Goal: Information Seeking & Learning: Understand process/instructions

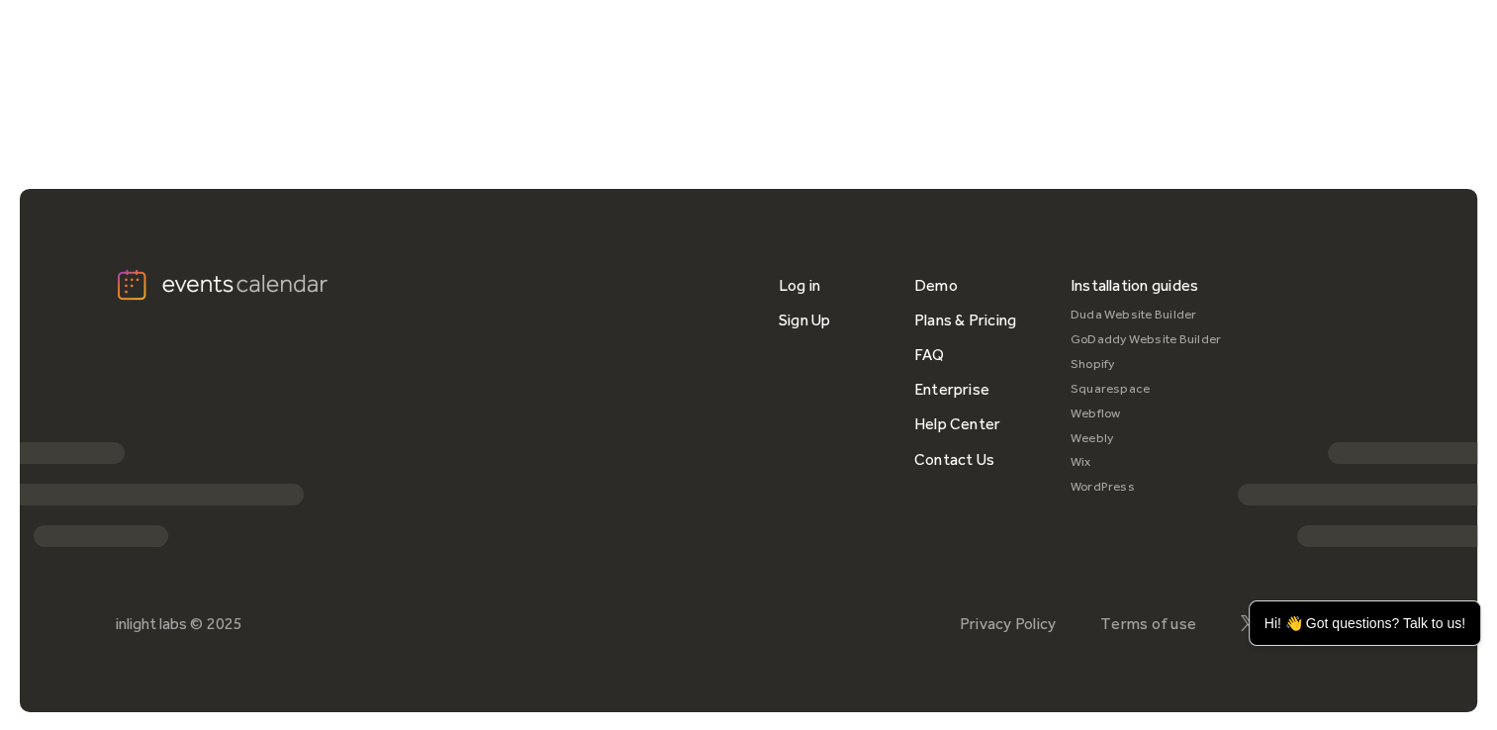
scroll to position [6189, 0]
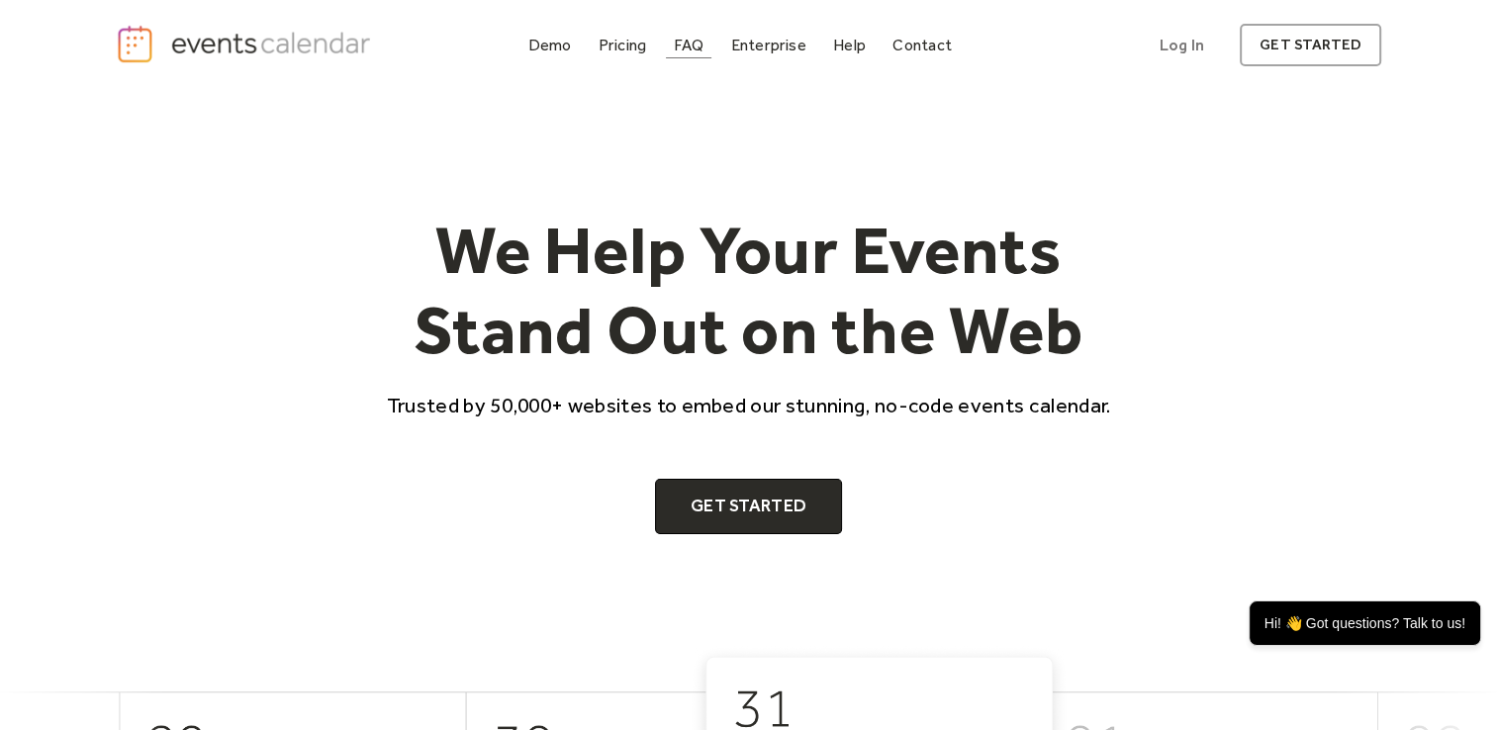
click at [678, 50] on div "FAQ" at bounding box center [689, 45] width 31 height 11
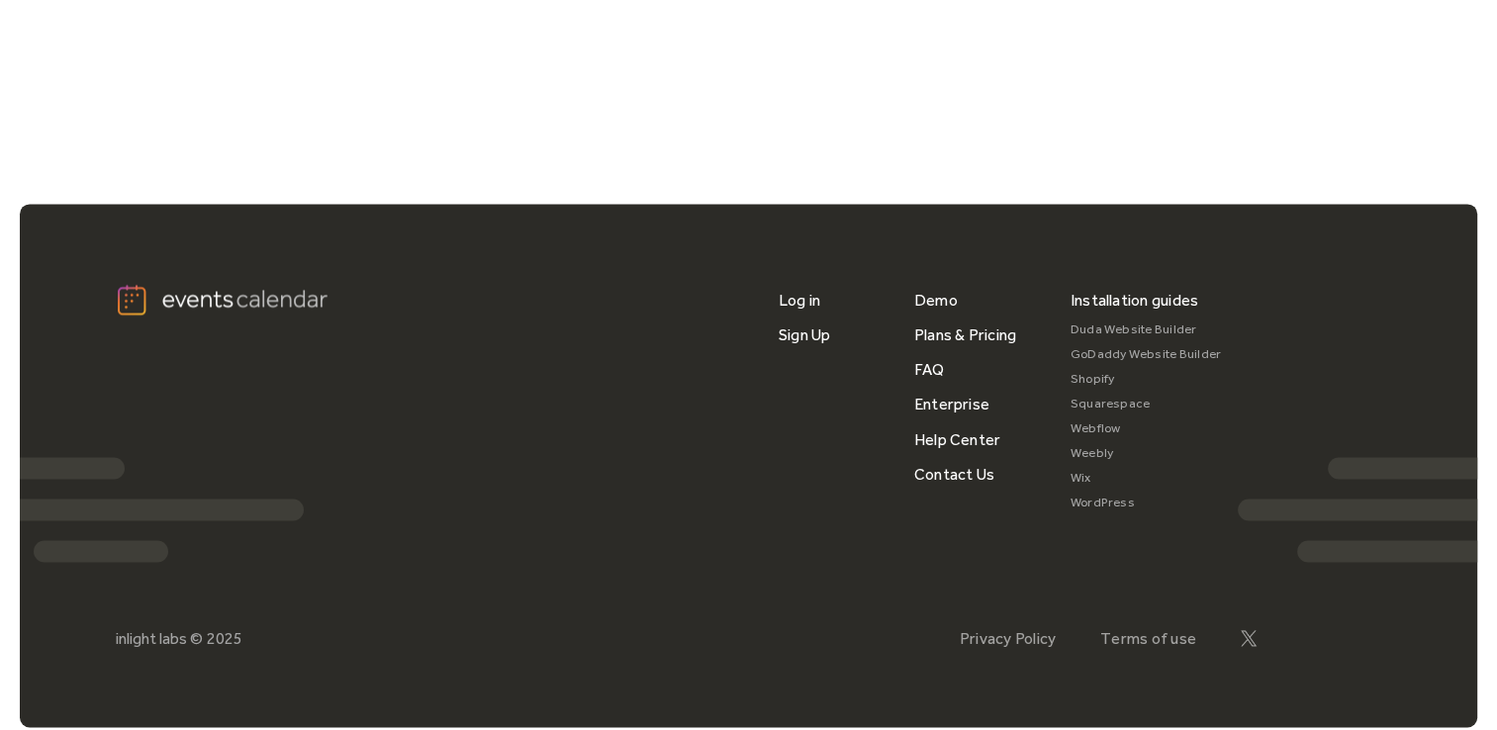
scroll to position [2671, 0]
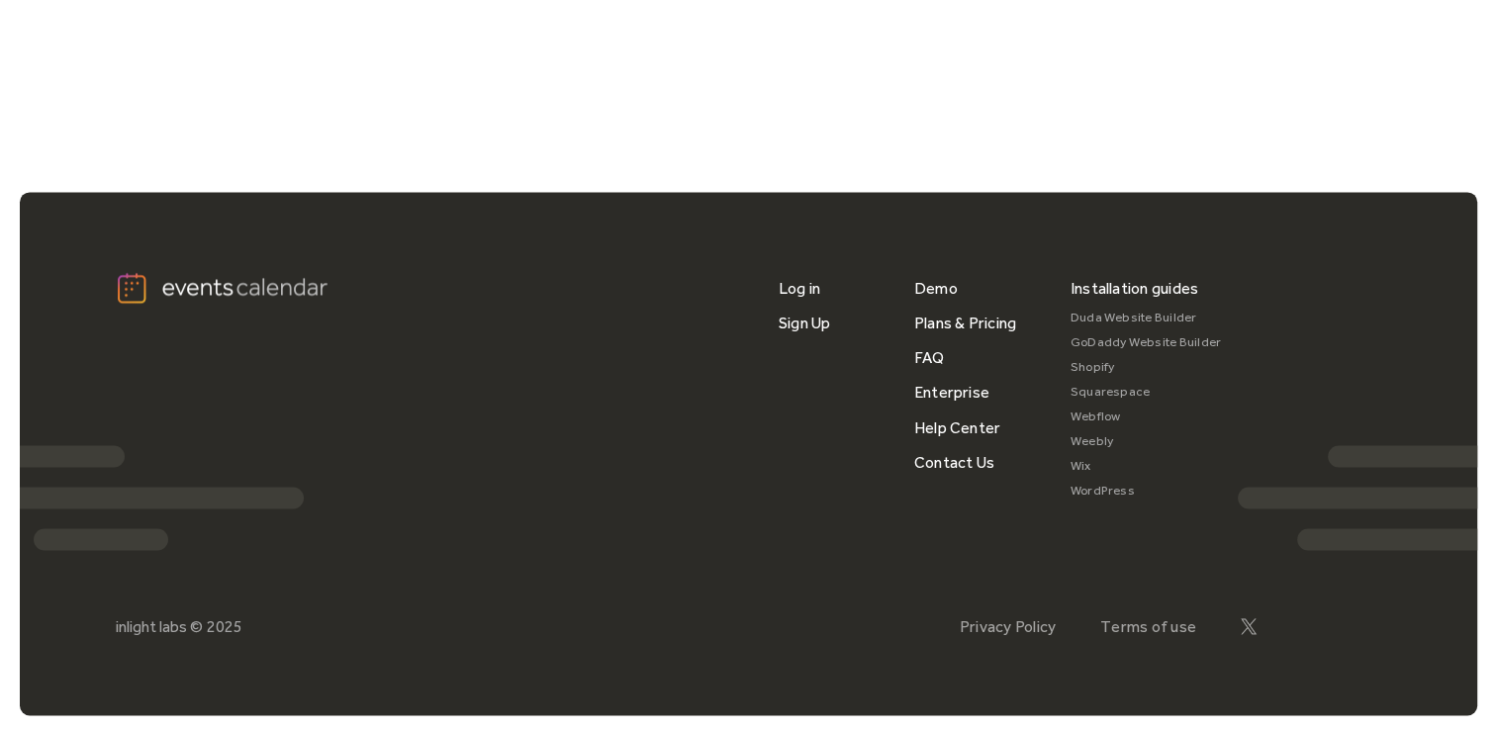
click at [1094, 409] on link "Webflow" at bounding box center [1145, 417] width 151 height 25
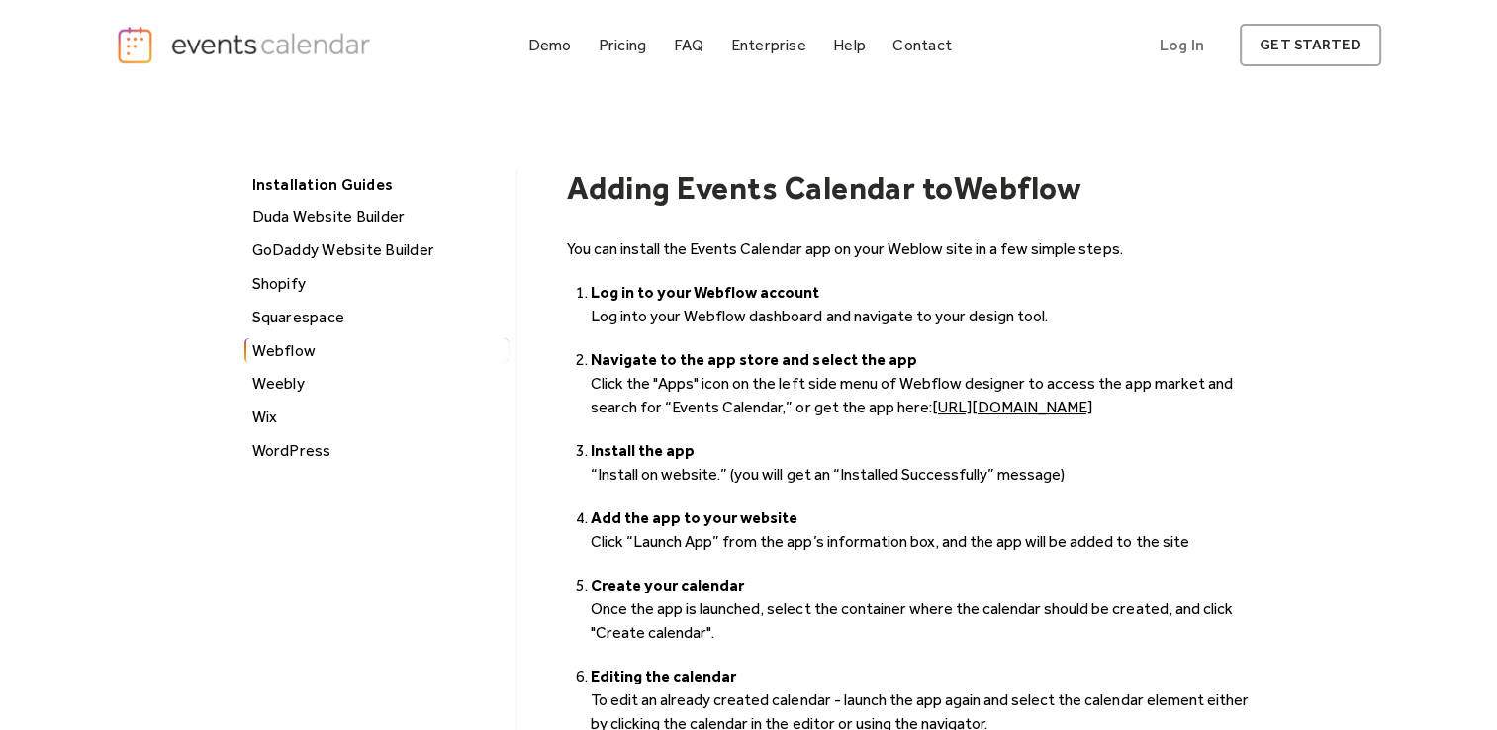
click at [1038, 403] on link "[URL][DOMAIN_NAME]" at bounding box center [1012, 407] width 160 height 19
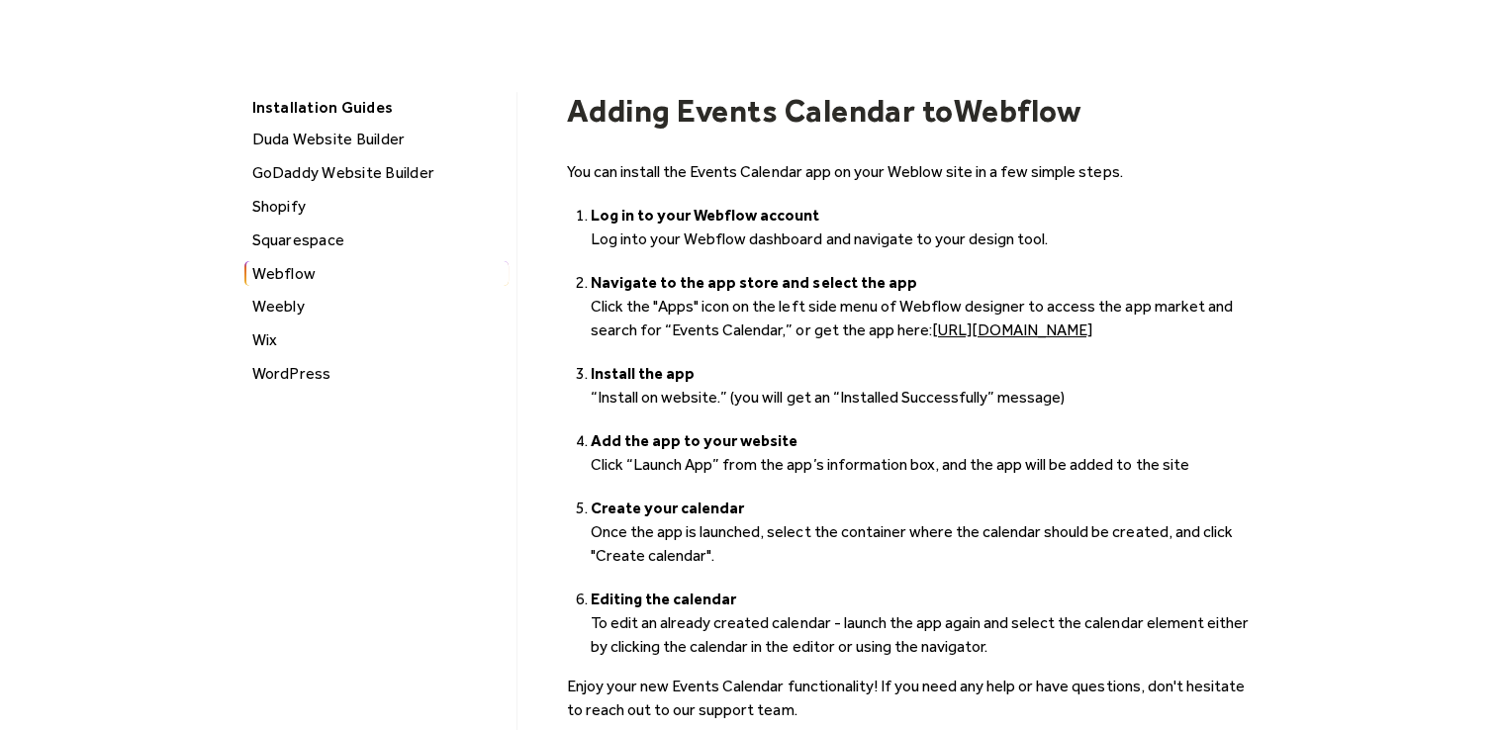
scroll to position [198, 0]
